Goal: Task Accomplishment & Management: Manage account settings

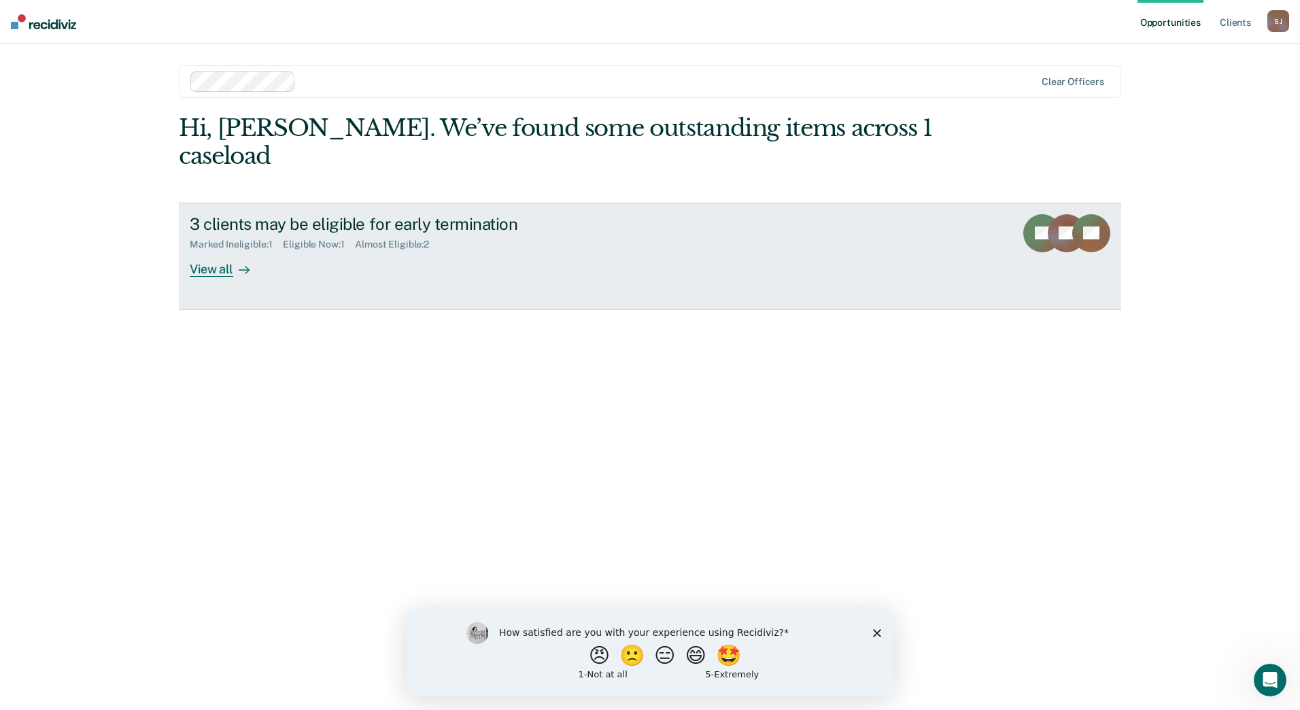
click at [220, 250] on div "View all" at bounding box center [228, 263] width 76 height 27
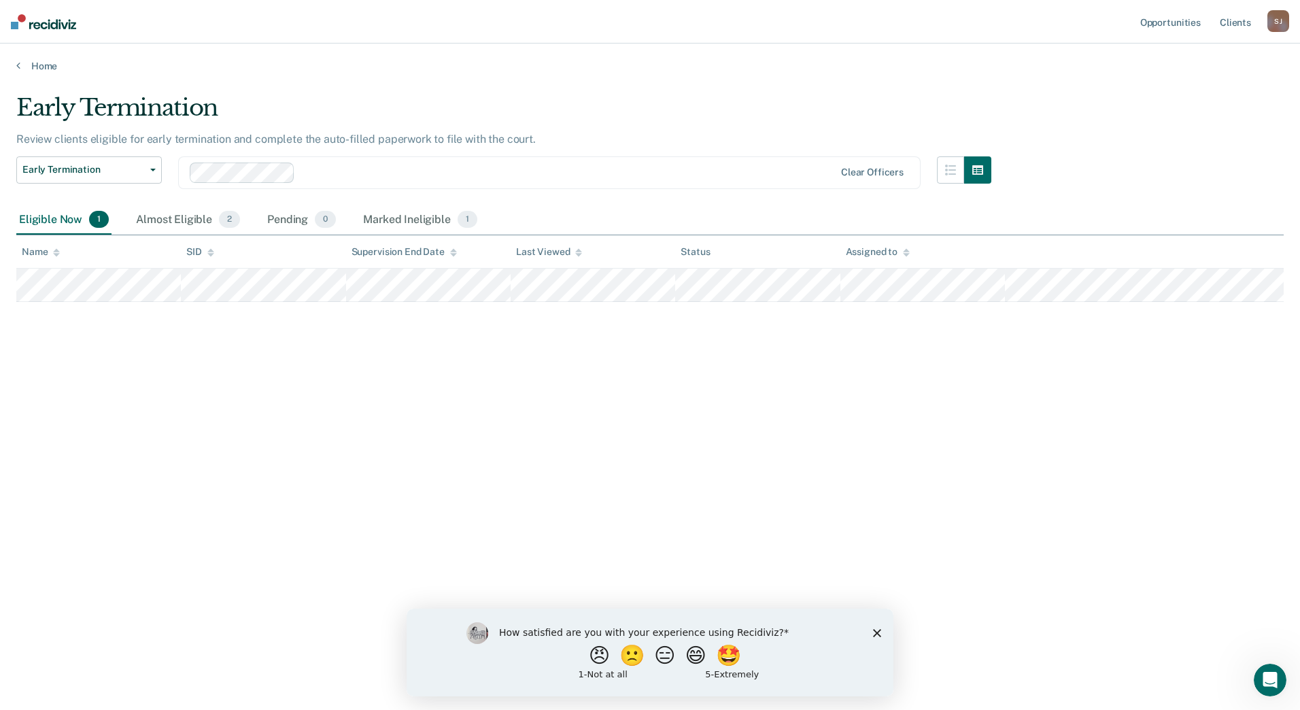
click at [872, 631] on div "How satisfied are you with your experience using Recidiviz? 😠 🙁 😑 😄 🤩 1 - Not a…" at bounding box center [649, 652] width 487 height 88
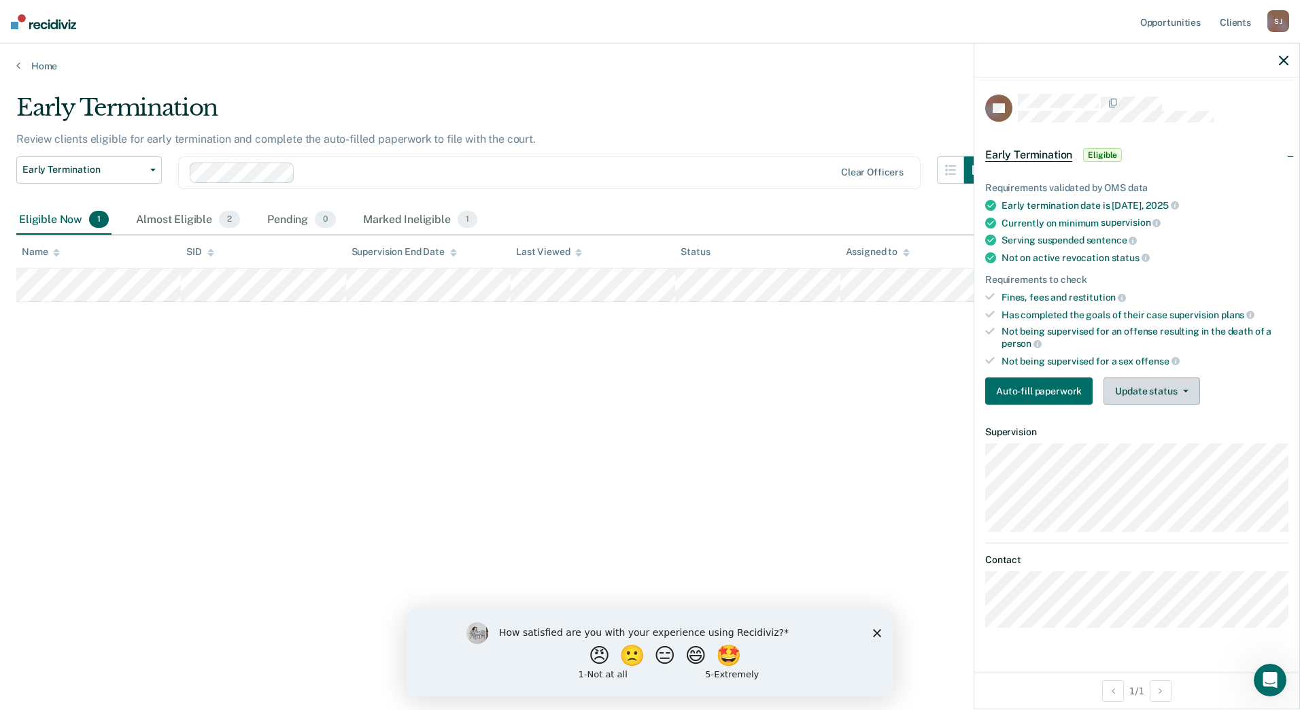
click at [1162, 384] on button "Update status" at bounding box center [1151, 390] width 96 height 27
click at [1158, 440] on button "Mark Ineligible" at bounding box center [1168, 445] width 131 height 22
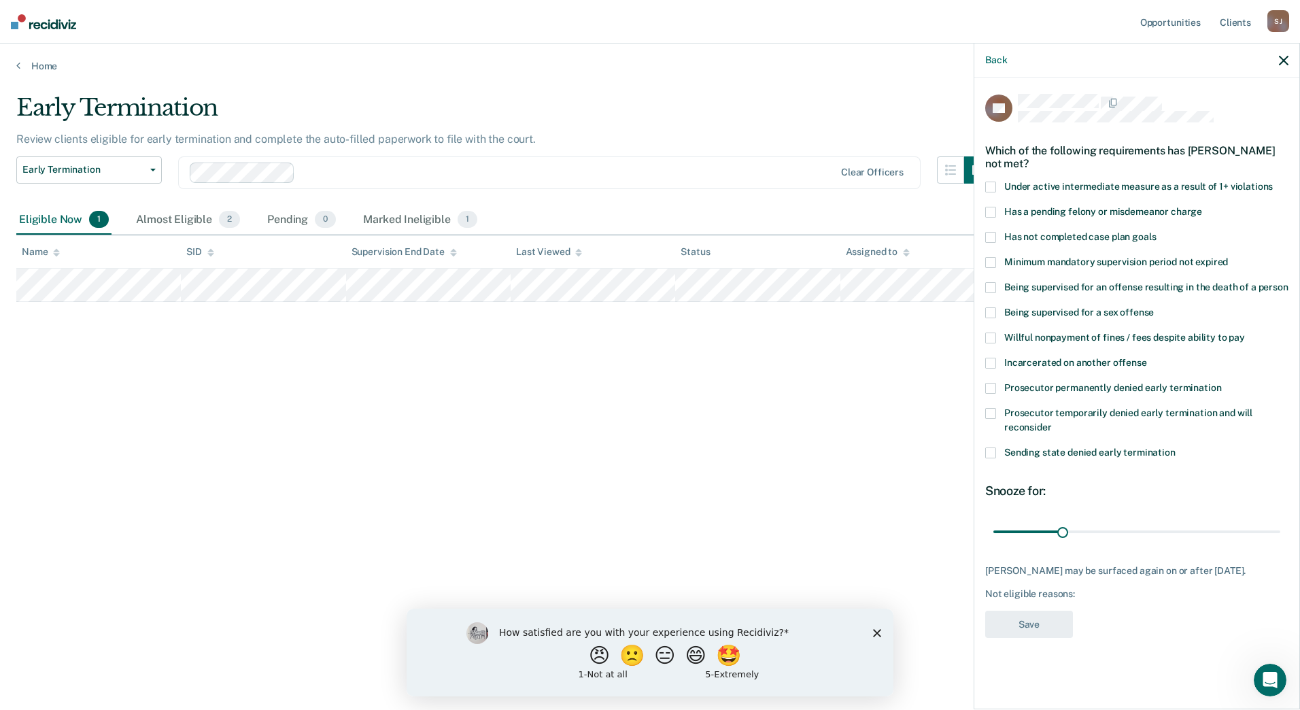
click at [990, 182] on span at bounding box center [990, 186] width 11 height 11
drag, startPoint x: 1064, startPoint y: 532, endPoint x: 1284, endPoint y: 523, distance: 220.4
type input "126"
click at [1280, 523] on input "range" at bounding box center [1136, 531] width 287 height 24
click at [1029, 627] on button "Save" at bounding box center [1029, 624] width 88 height 28
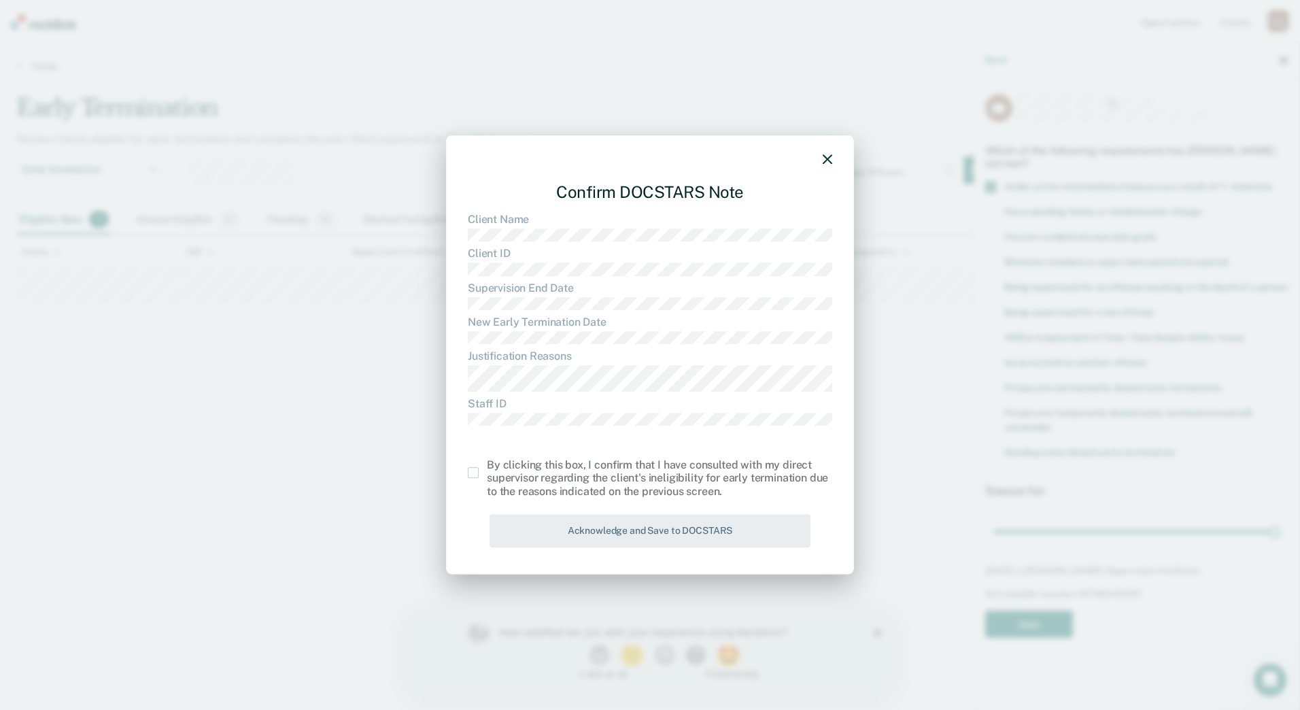
drag, startPoint x: 483, startPoint y: 474, endPoint x: 471, endPoint y: 473, distance: 12.3
click at [483, 474] on label at bounding box center [477, 472] width 19 height 11
click at [487, 467] on input "checkbox" at bounding box center [487, 467] width 0 height 0
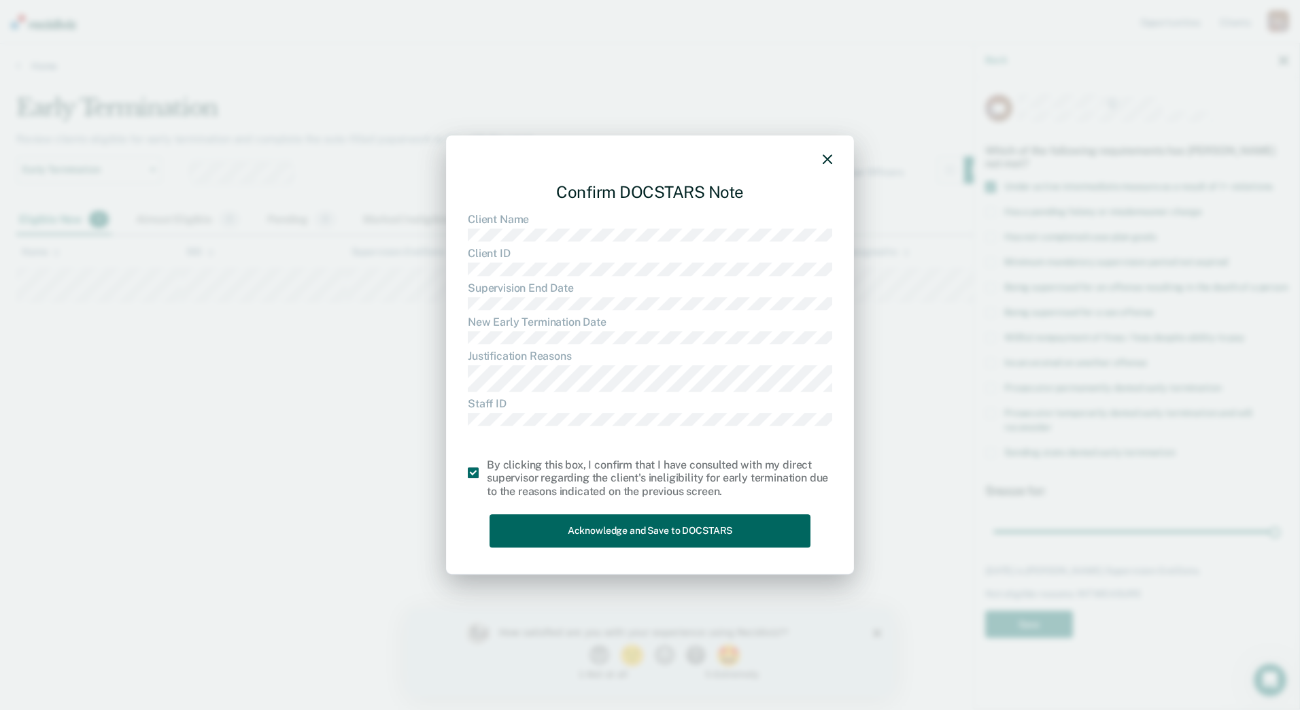
click at [570, 526] on button "Acknowledge and Save to DOCSTARS" at bounding box center [649, 530] width 321 height 33
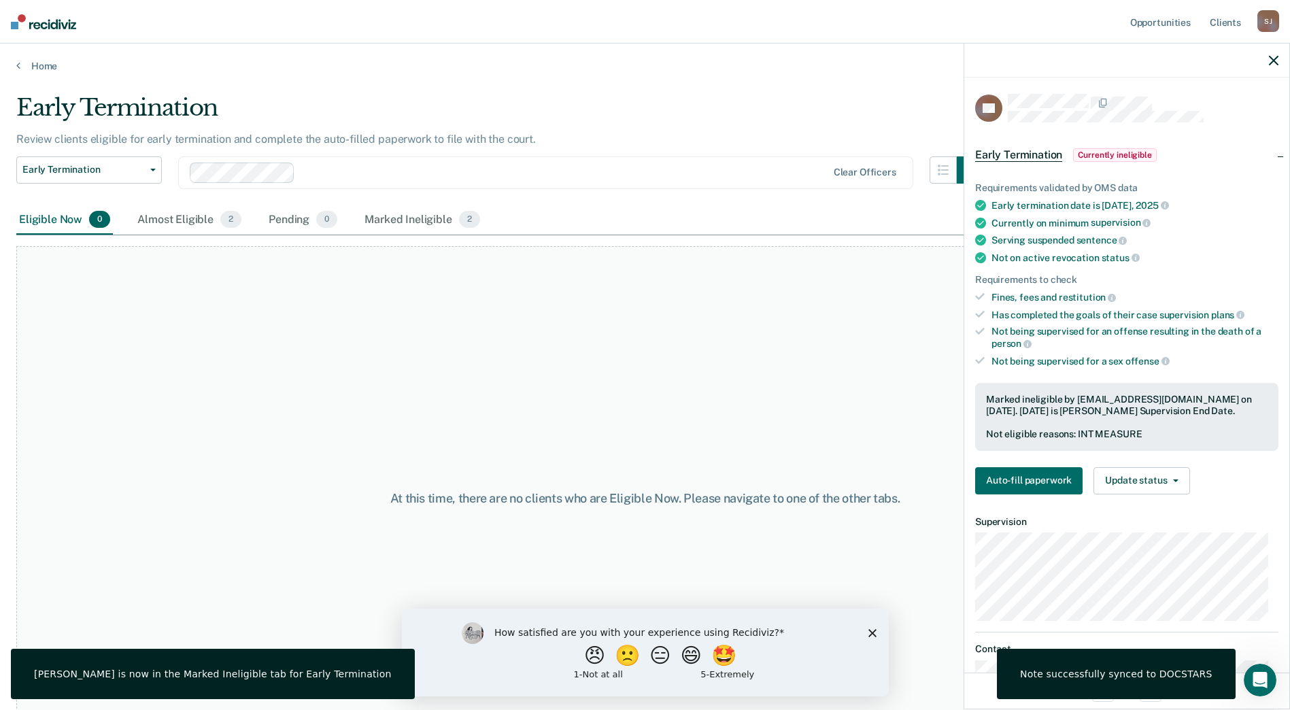
click at [1273, 57] on icon "button" at bounding box center [1273, 61] width 10 height 10
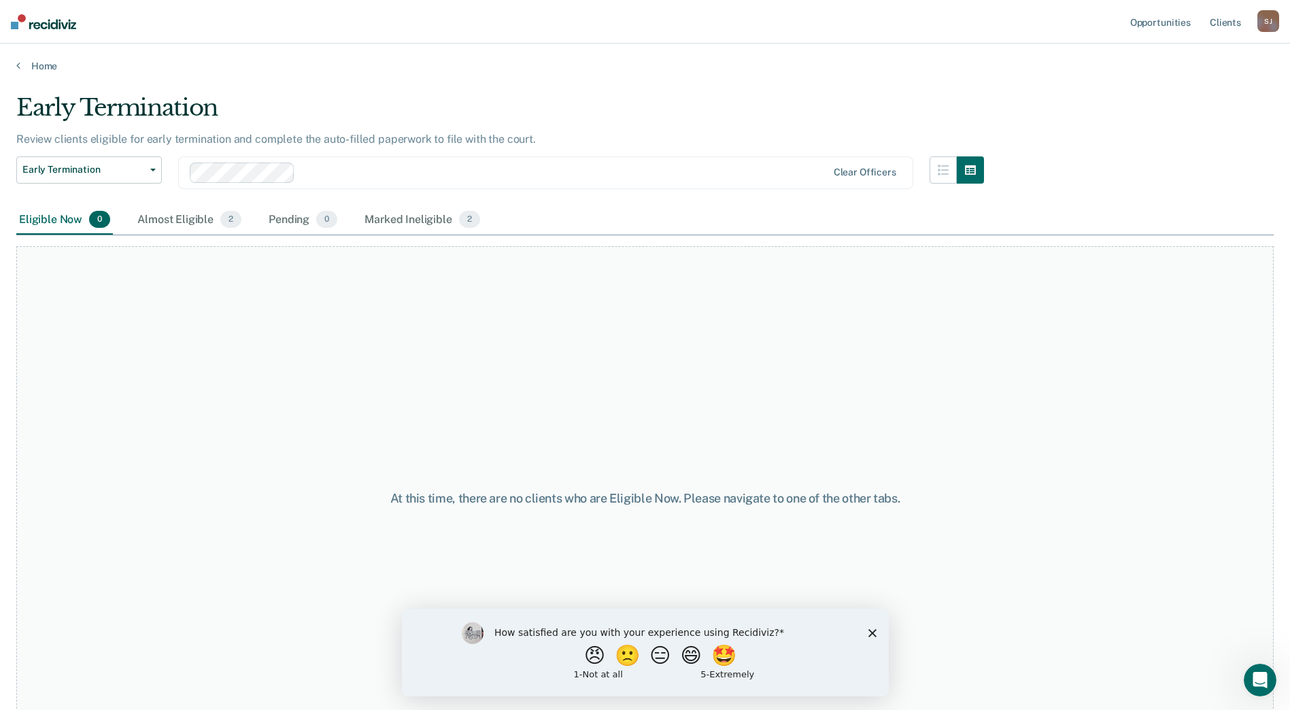
click at [1260, 22] on div "S J" at bounding box center [1268, 21] width 22 height 22
click at [1167, 90] on link "Log Out" at bounding box center [1212, 90] width 109 height 12
